Goal: Task Accomplishment & Management: Manage account settings

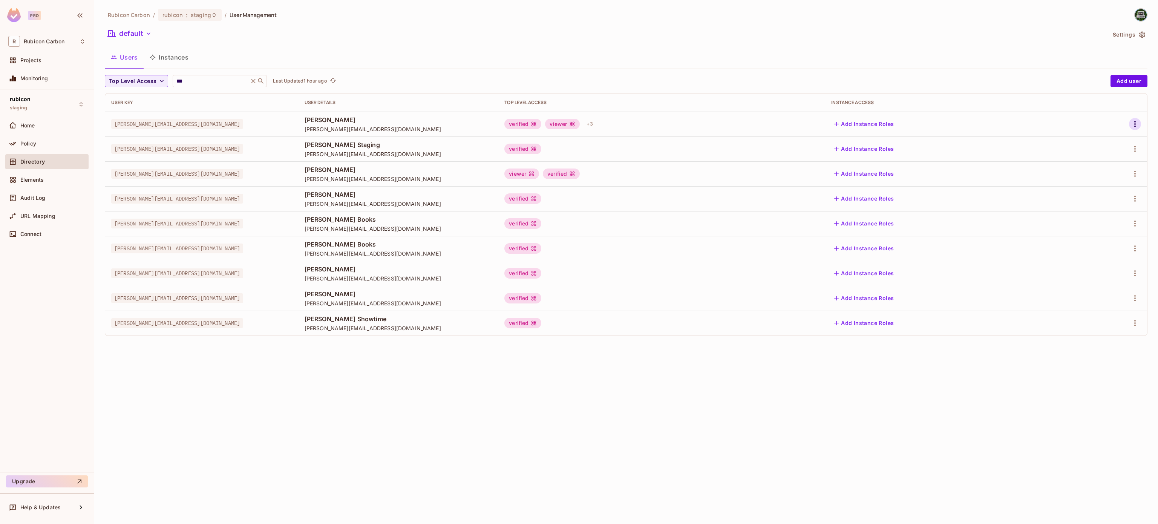
click at [1132, 123] on icon "button" at bounding box center [1134, 123] width 9 height 9
click at [1093, 143] on div "Edit" at bounding box center [1095, 142] width 10 height 8
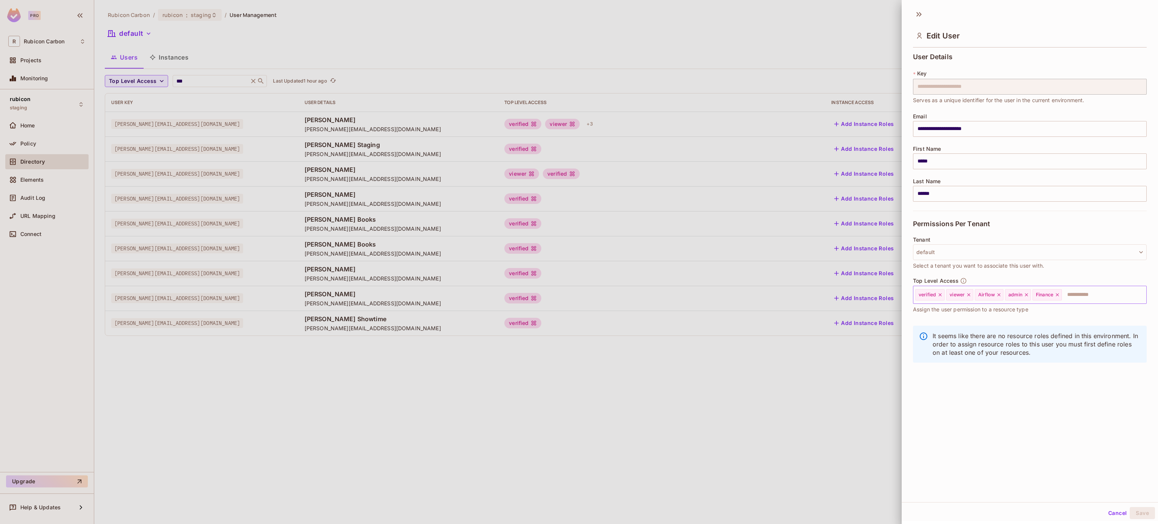
click at [1059, 293] on icon at bounding box center [1057, 294] width 5 height 5
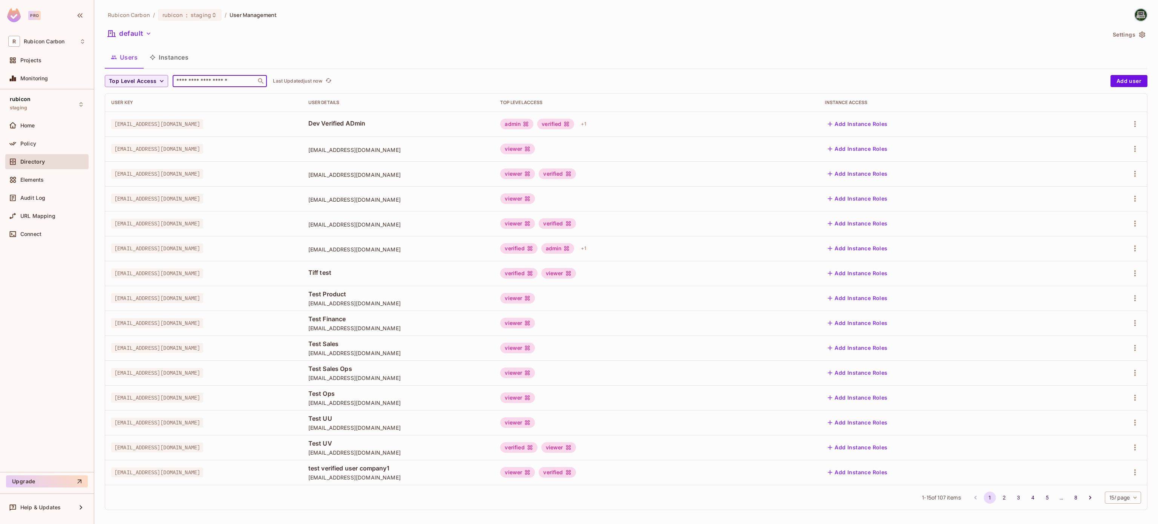
click at [196, 81] on input "text" at bounding box center [214, 81] width 79 height 8
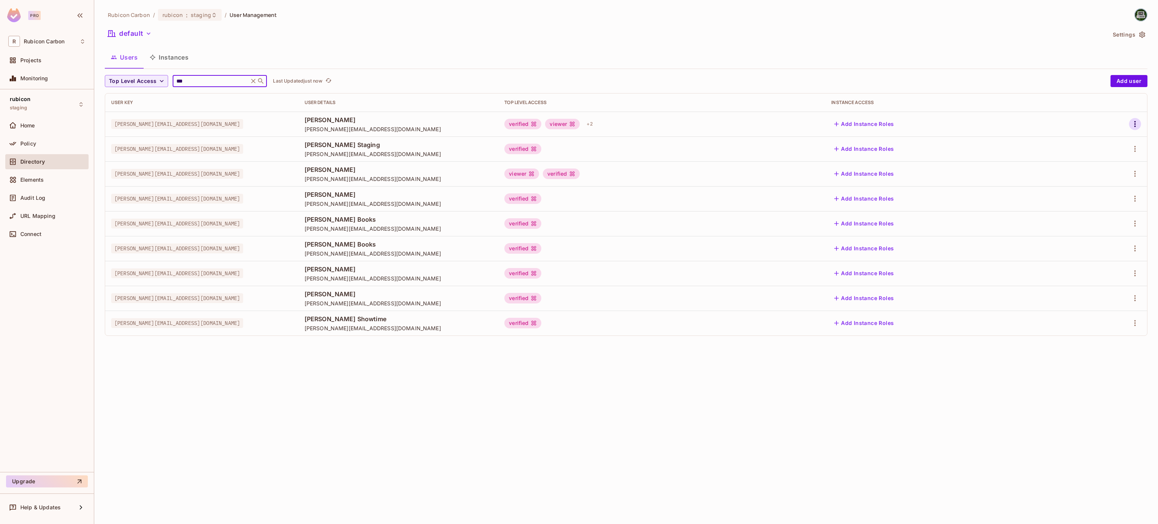
type input "***"
click at [1133, 125] on icon "button" at bounding box center [1134, 123] width 9 height 9
click at [1113, 136] on li "Edit" at bounding box center [1101, 141] width 67 height 17
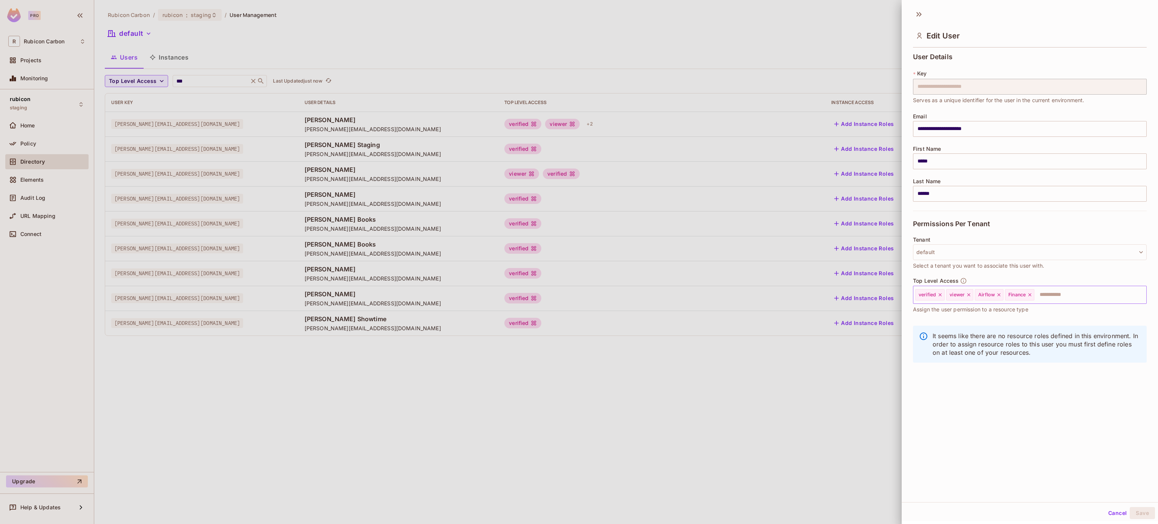
click at [1031, 293] on icon at bounding box center [1029, 294] width 5 height 5
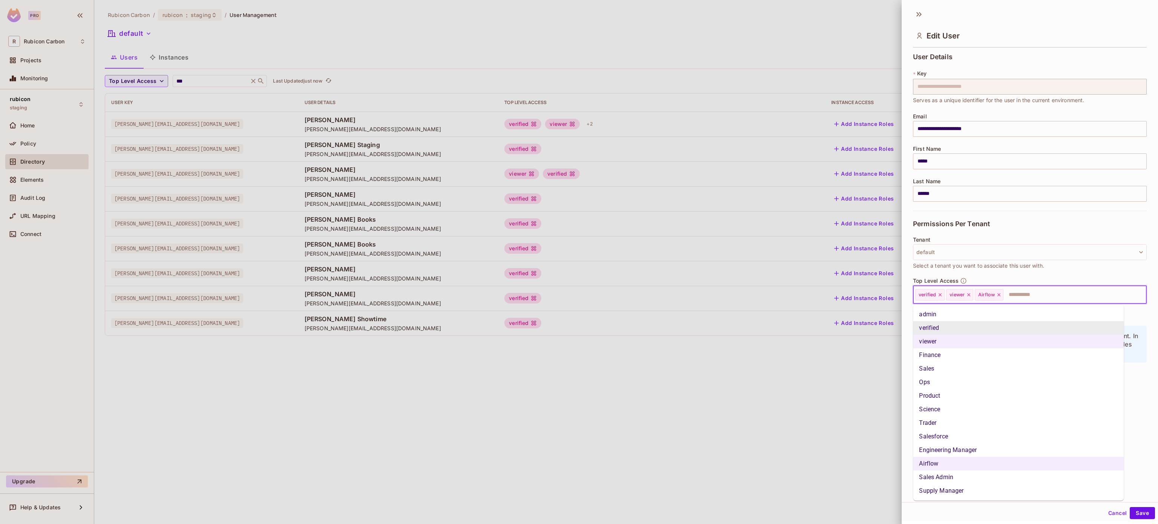
click at [1031, 293] on input "text" at bounding box center [1068, 294] width 128 height 15
click at [976, 311] on li "admin" at bounding box center [1018, 315] width 211 height 14
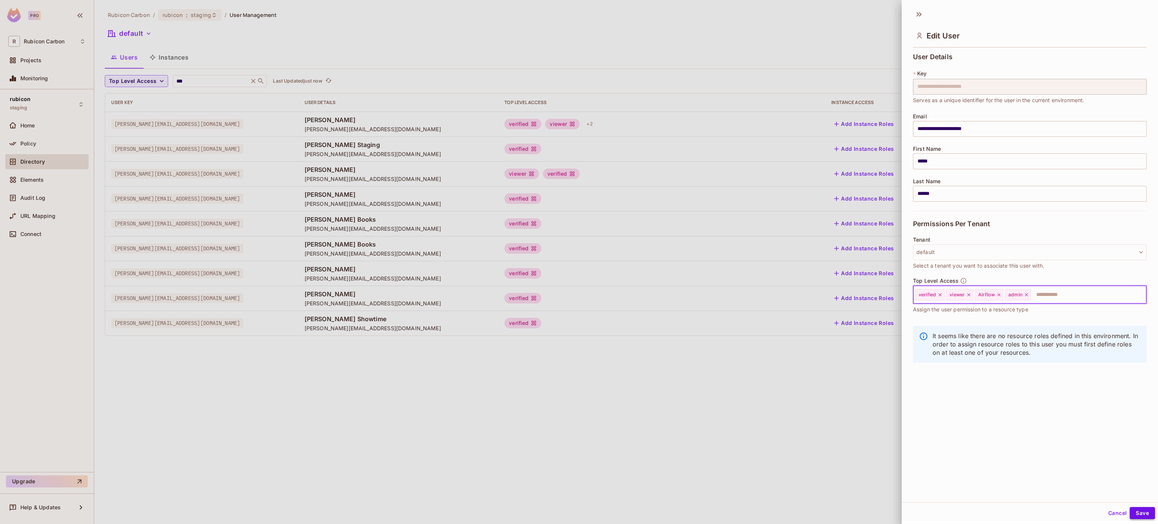
click at [1130, 513] on button "Save" at bounding box center [1142, 513] width 25 height 12
